Goal: Information Seeking & Learning: Understand process/instructions

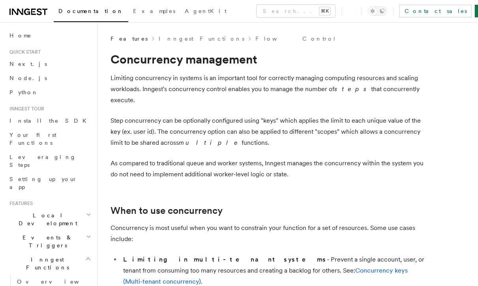
scroll to position [693, 0]
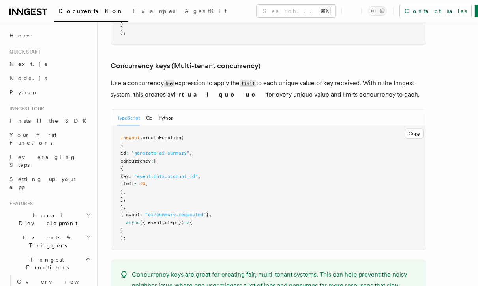
click at [304, 78] on p "Use a concurrency key expression to apply the limit to each unique value of key…" at bounding box center [268, 89] width 316 height 22
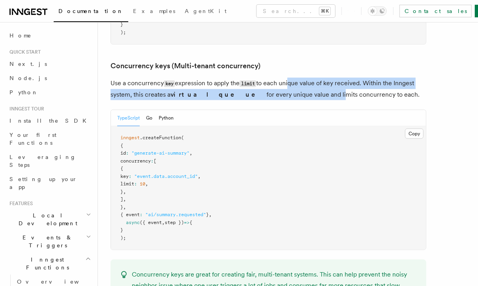
drag, startPoint x: 290, startPoint y: 49, endPoint x: 288, endPoint y: 62, distance: 12.5
click at [288, 78] on p "Use a concurrency key expression to apply the limit to each unique value of key…" at bounding box center [268, 89] width 316 height 22
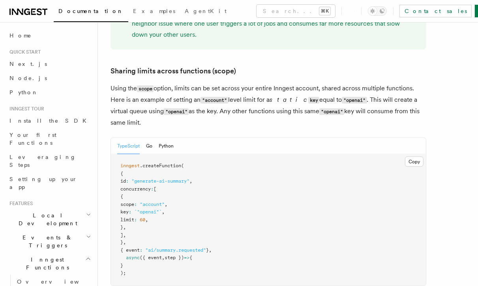
scroll to position [952, 0]
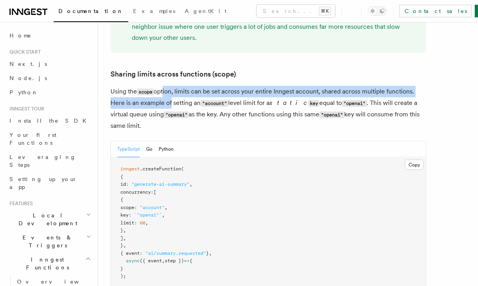
drag, startPoint x: 164, startPoint y: 59, endPoint x: 166, endPoint y: 69, distance: 10.5
click at [167, 86] on p "Using the scope option, limits can be set across your entire Inngest account, s…" at bounding box center [268, 108] width 316 height 45
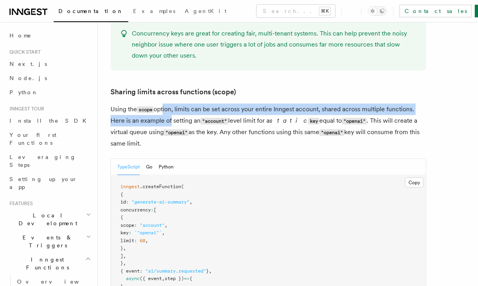
scroll to position [914, 0]
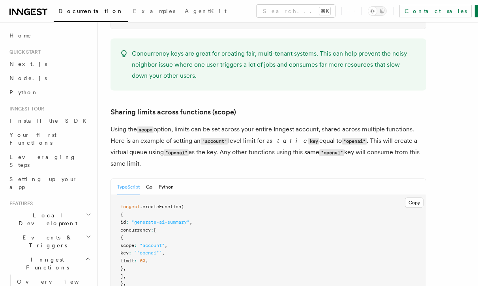
click at [205, 124] on p "Using the scope option, limits can be set across your entire Inngest account, s…" at bounding box center [268, 146] width 316 height 45
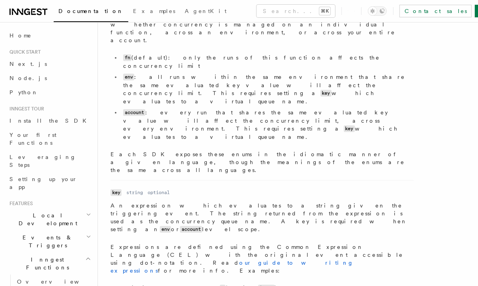
scroll to position [238, 0]
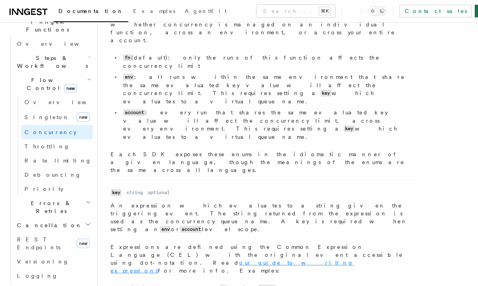
click at [209, 260] on link "our guide to writing expressions" at bounding box center [231, 267] width 243 height 14
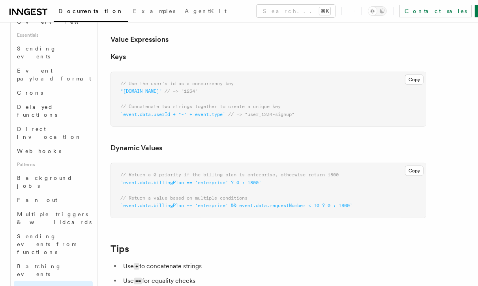
scroll to position [584, 0]
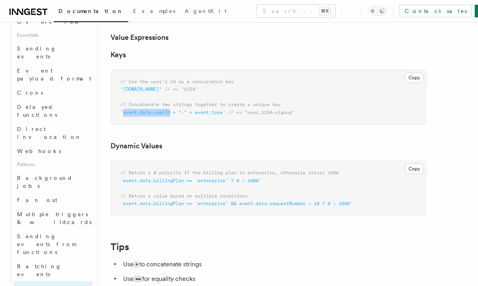
drag, startPoint x: 172, startPoint y: 114, endPoint x: 123, endPoint y: 115, distance: 49.3
click at [123, 115] on span "`event.data.userId + "-" + event.type`" at bounding box center [172, 113] width 105 height 6
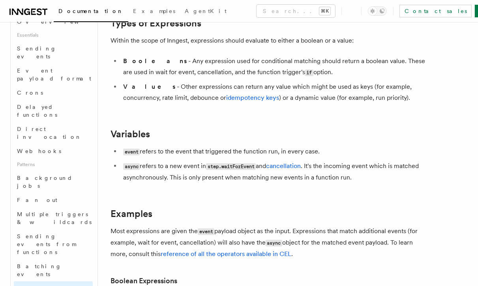
scroll to position [170, 0]
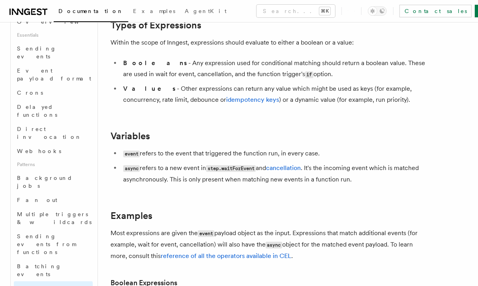
click at [168, 148] on li "event refers to the event that triggered the function run, in every case." at bounding box center [273, 153] width 305 height 11
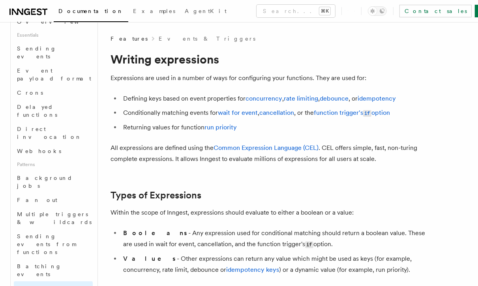
scroll to position [523, 0]
